Goal: Check status: Check status

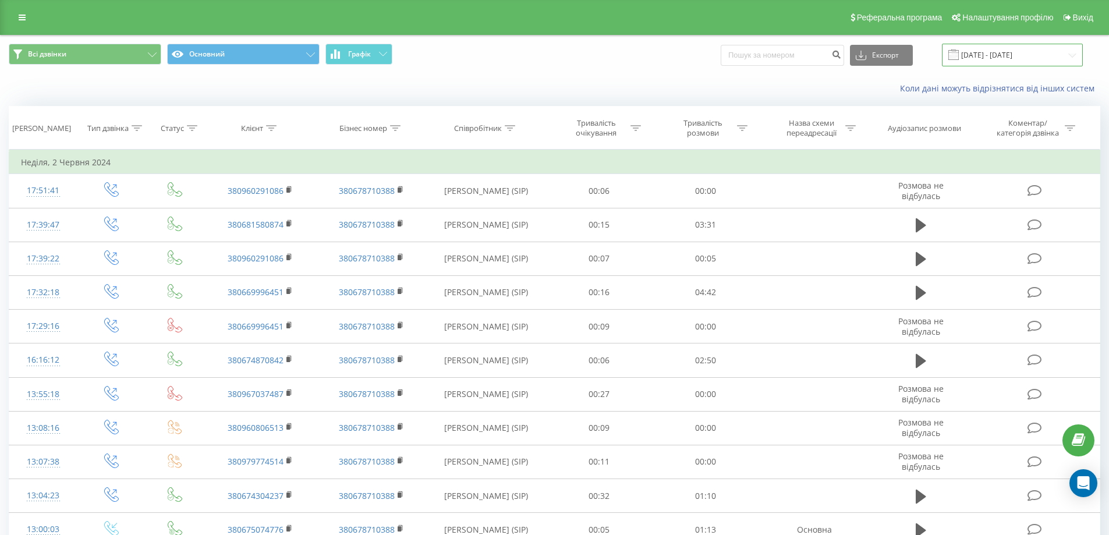
click at [981, 54] on input "[DATE] - [DATE]" at bounding box center [1012, 55] width 141 height 23
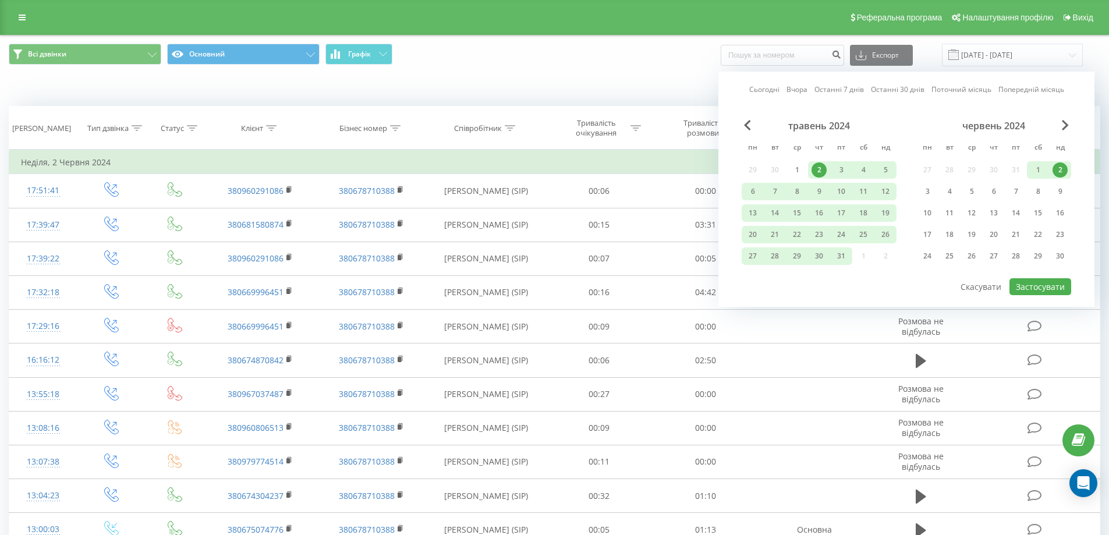
click at [836, 93] on link "Останні 7 днів" at bounding box center [838, 89] width 49 height 11
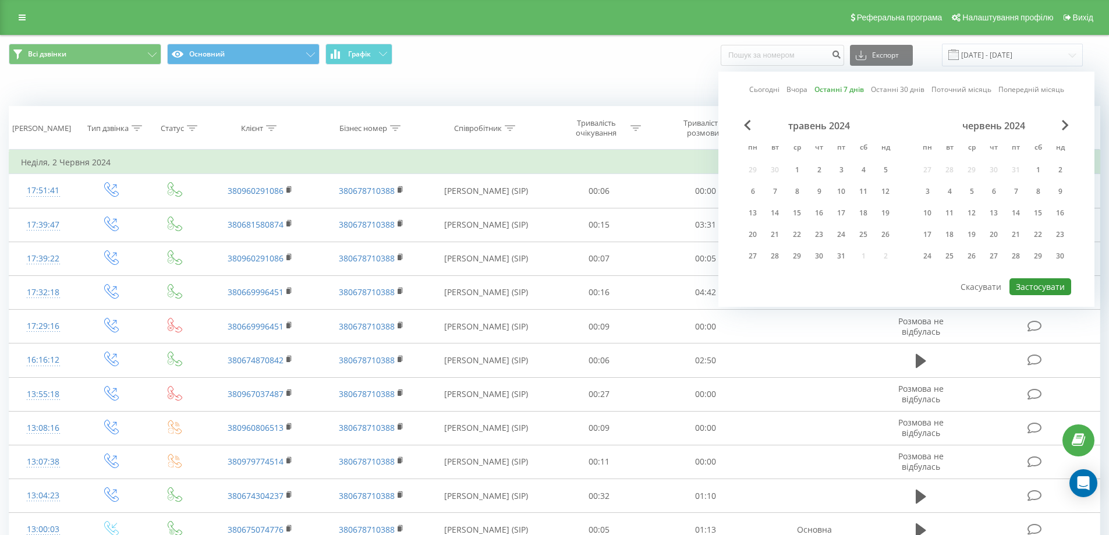
click at [1031, 288] on button "Застосувати" at bounding box center [1040, 286] width 62 height 17
type input "[DATE] - [DATE]"
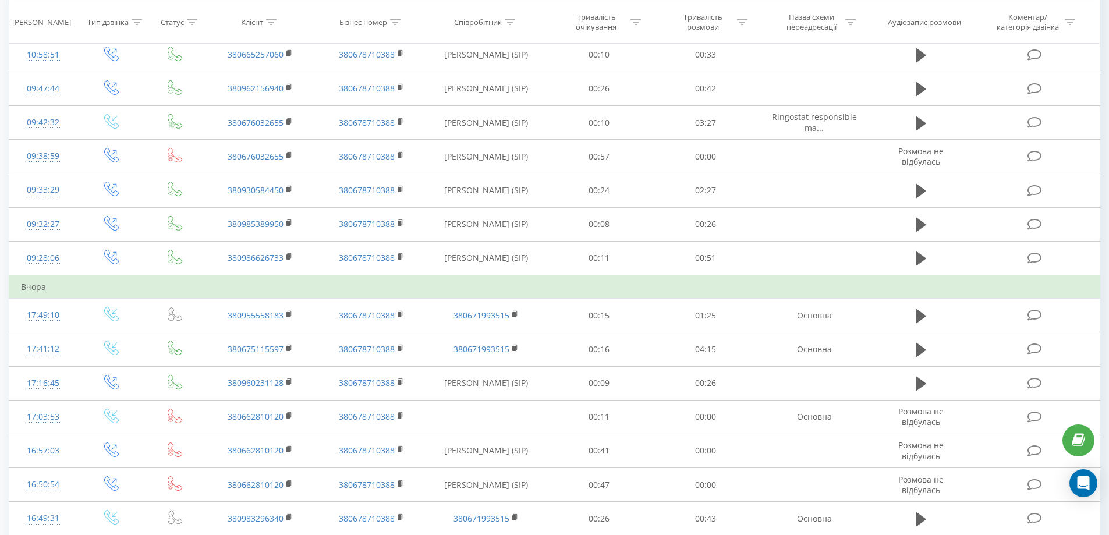
scroll to position [407, 0]
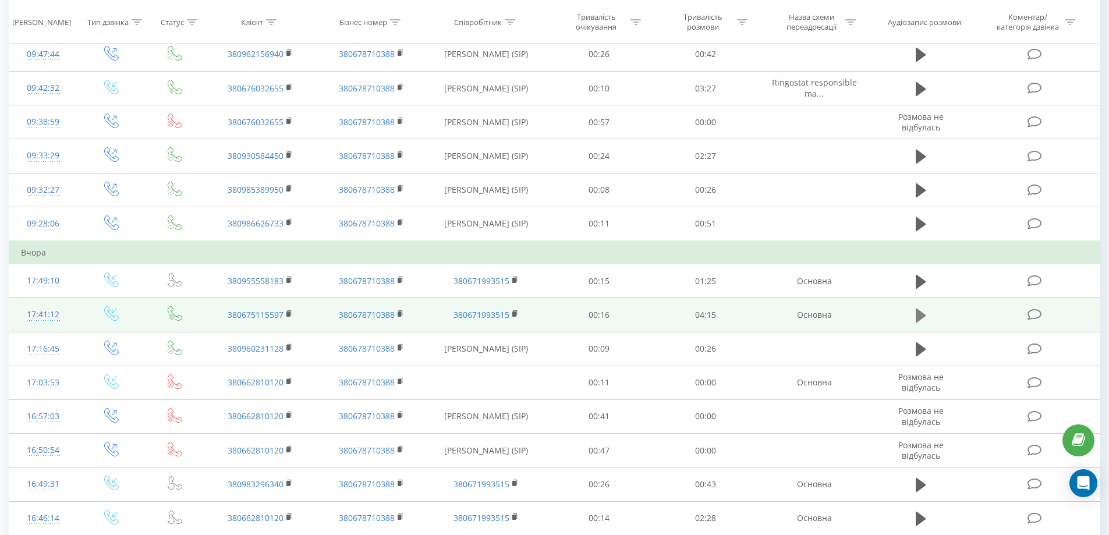
click at [918, 312] on icon at bounding box center [920, 315] width 10 height 14
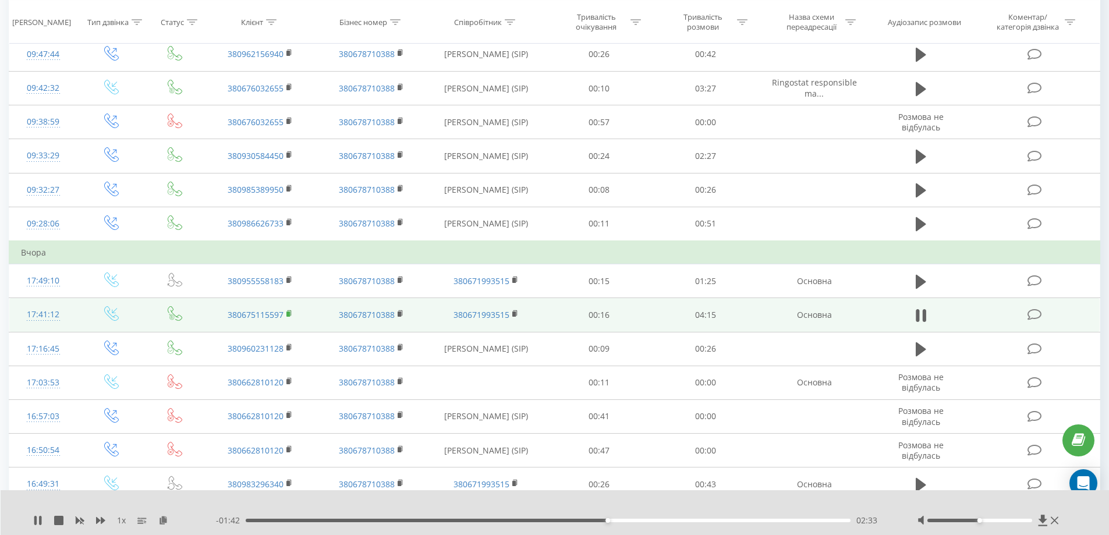
click at [289, 312] on rect at bounding box center [287, 313] width 3 height 5
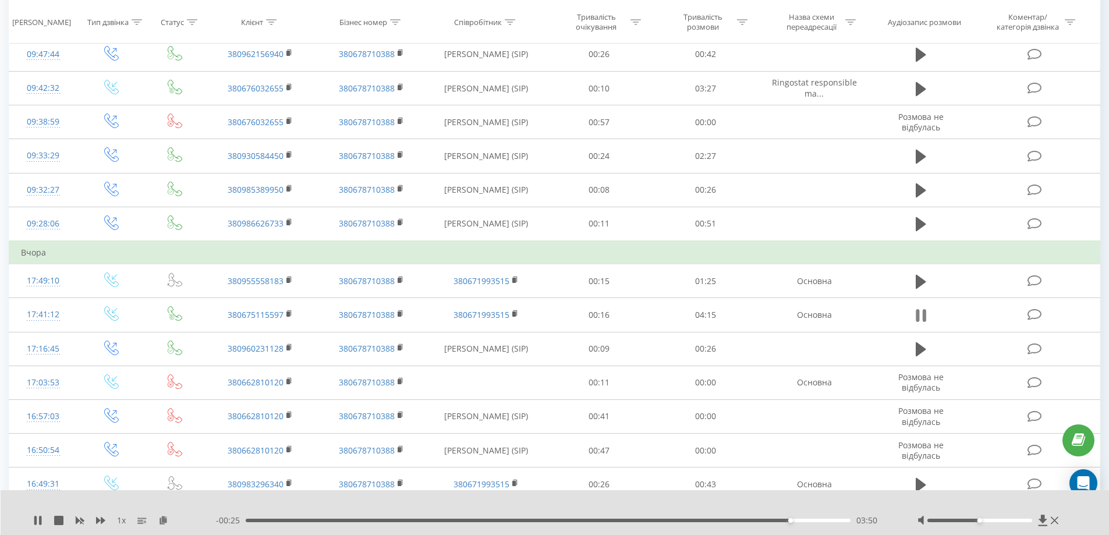
click at [921, 318] on icon at bounding box center [920, 315] width 10 height 16
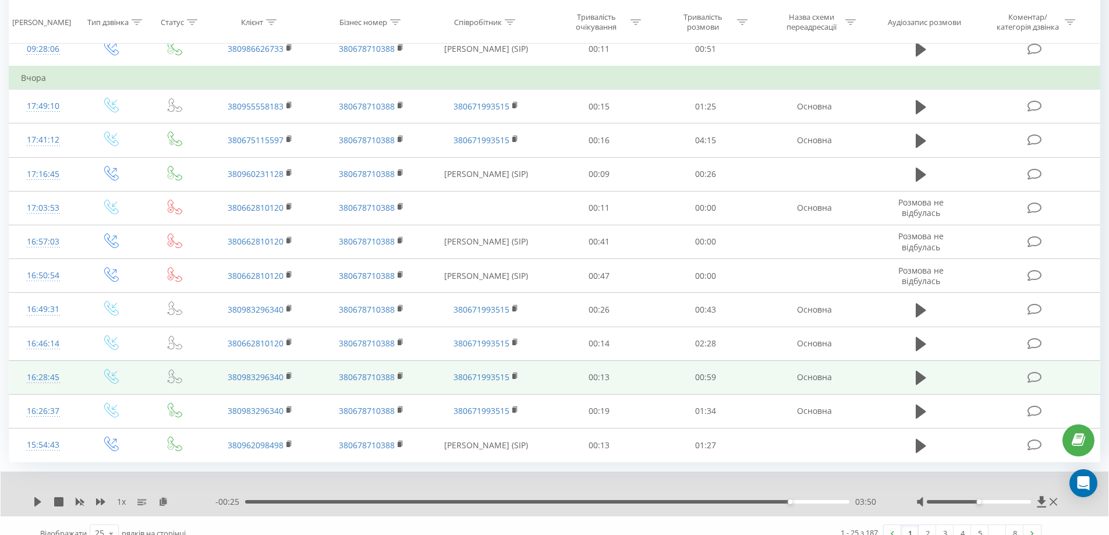
scroll to position [598, 0]
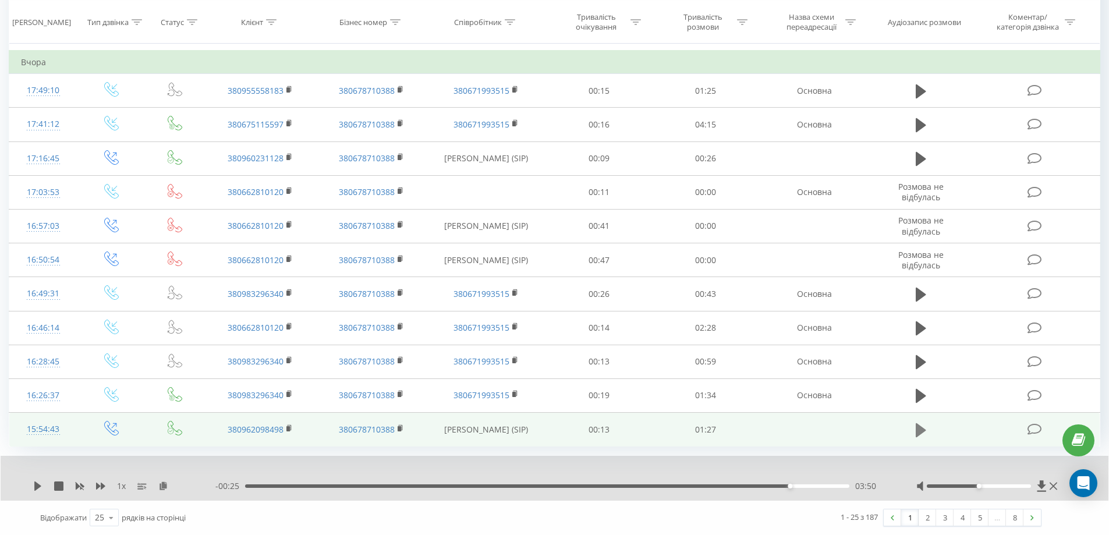
click at [918, 433] on icon at bounding box center [920, 429] width 10 height 14
click at [37, 484] on icon at bounding box center [37, 485] width 9 height 9
click at [928, 514] on link "2" at bounding box center [926, 517] width 17 height 16
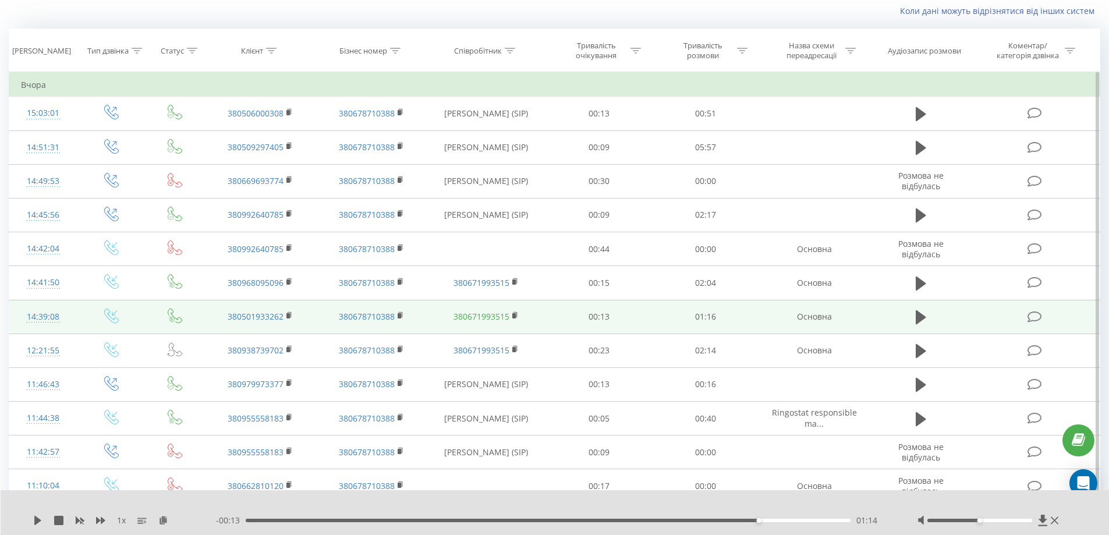
scroll to position [77, 0]
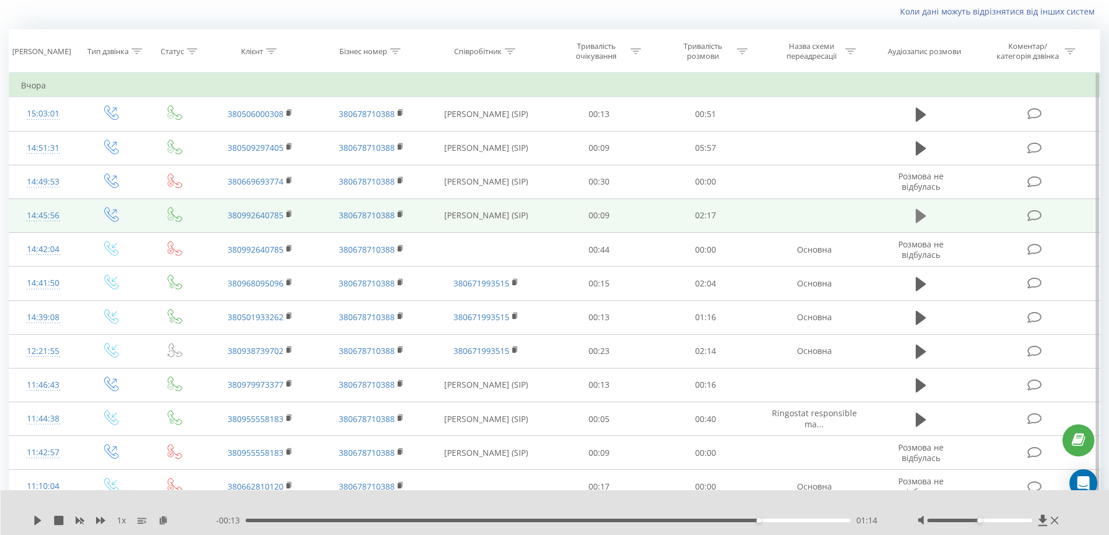
click at [921, 216] on icon at bounding box center [920, 216] width 10 height 14
click at [34, 524] on icon at bounding box center [37, 520] width 9 height 9
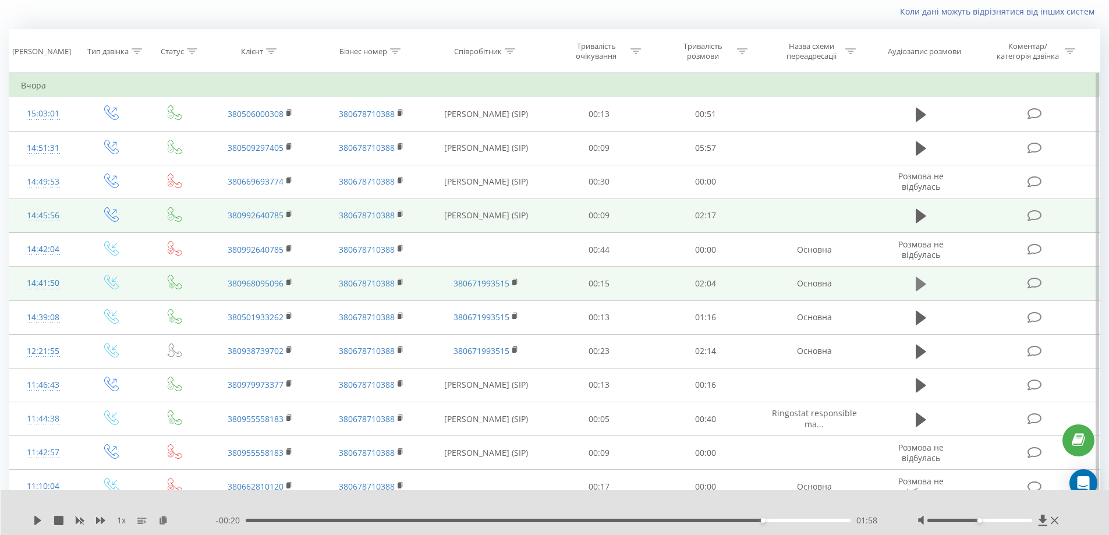
click at [916, 286] on icon at bounding box center [920, 284] width 10 height 14
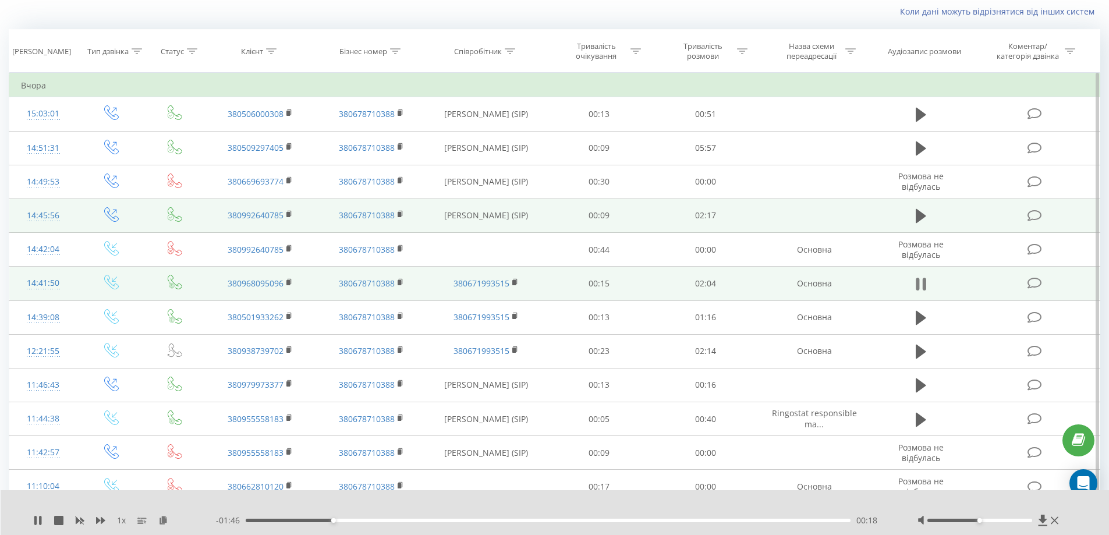
click at [922, 286] on icon at bounding box center [923, 284] width 3 height 13
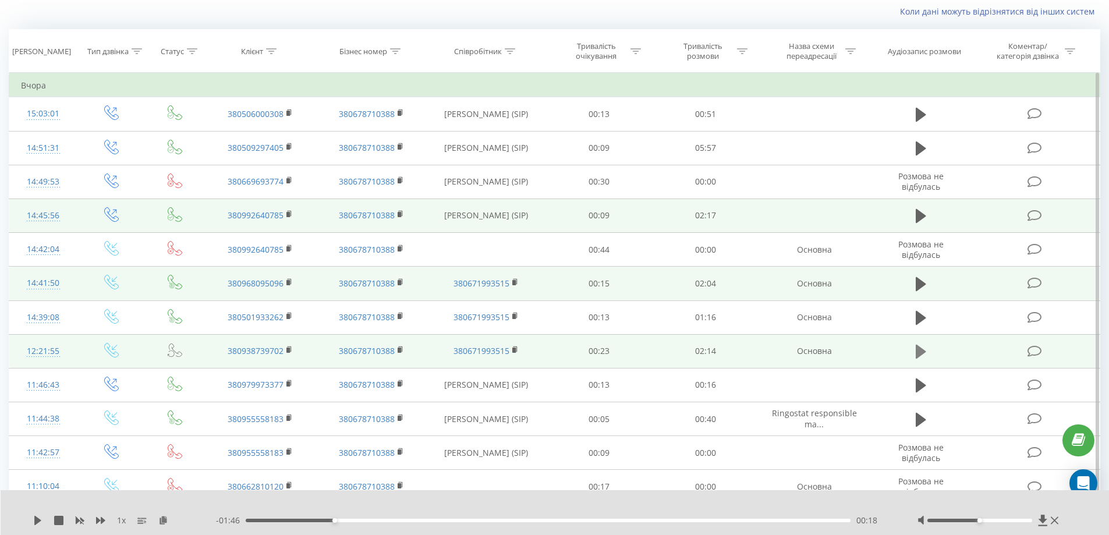
click at [918, 349] on icon at bounding box center [920, 351] width 10 height 14
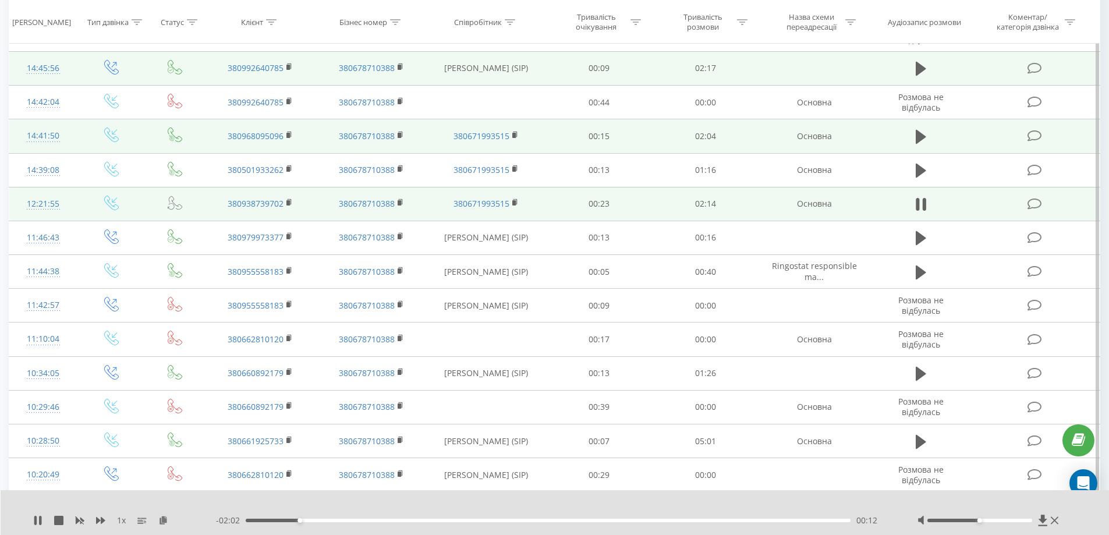
scroll to position [251, 0]
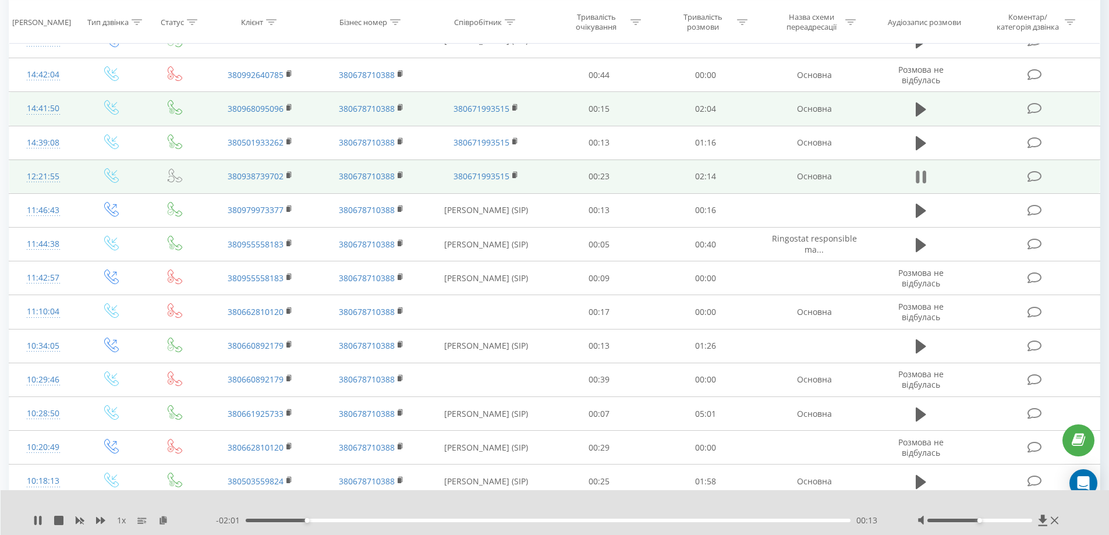
click at [920, 176] on icon at bounding box center [920, 177] width 10 height 16
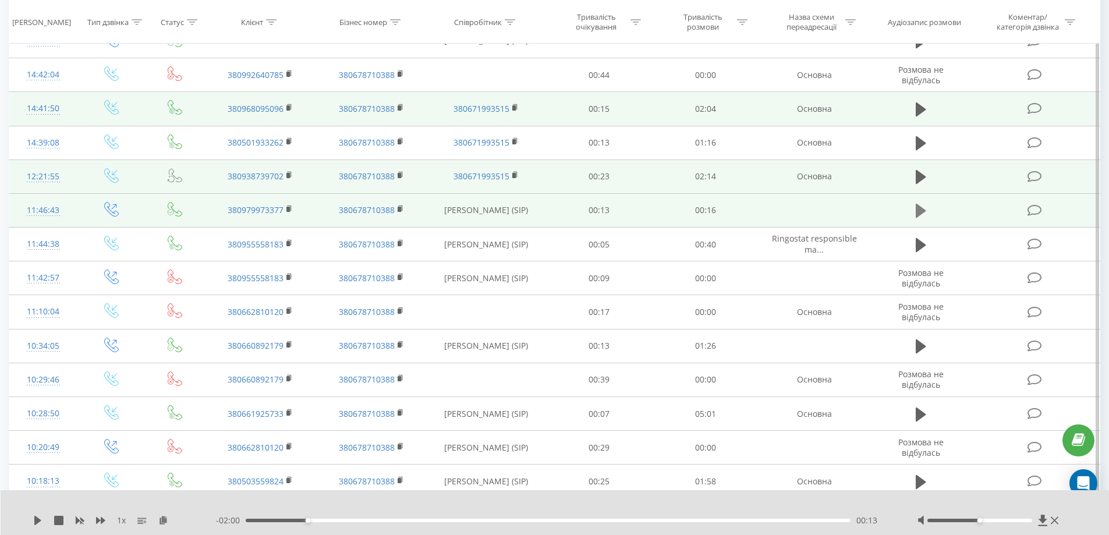
click at [914, 211] on button at bounding box center [920, 210] width 17 height 17
